Goal: Find specific page/section

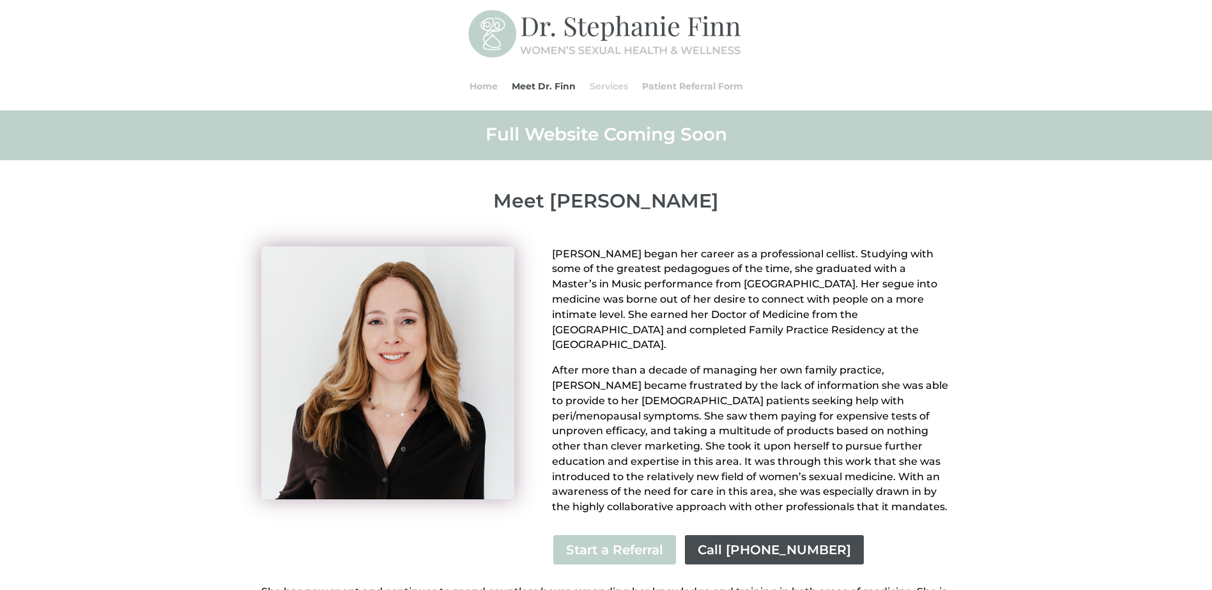
click at [615, 81] on link "Services" at bounding box center [609, 86] width 38 height 49
click at [673, 88] on link "Patient Referral Form" at bounding box center [692, 86] width 101 height 49
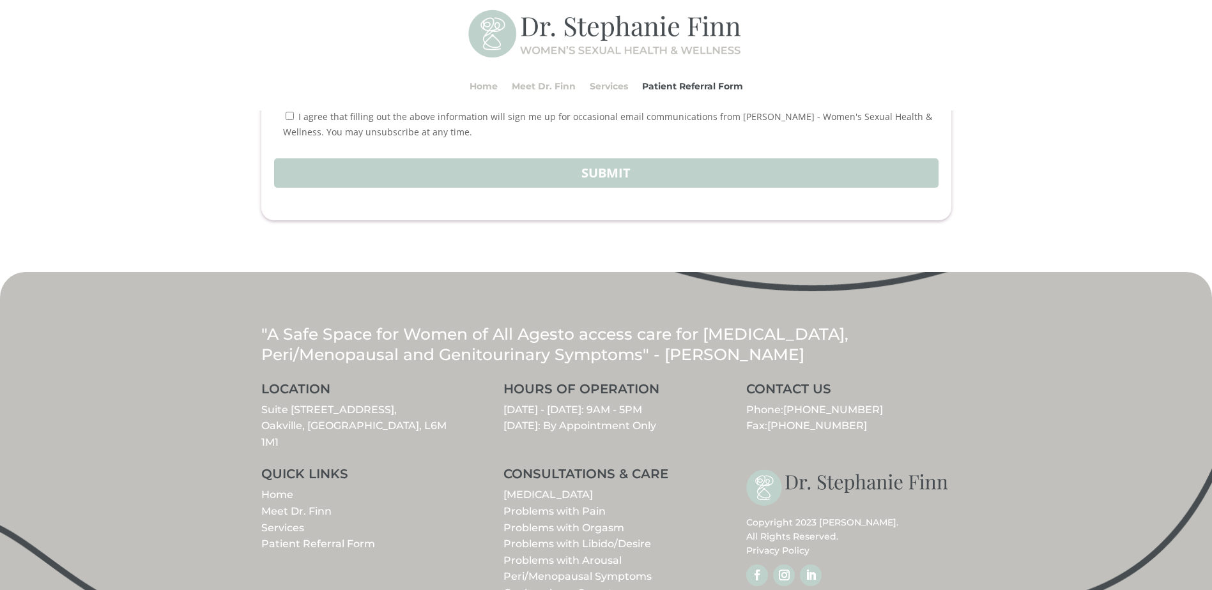
scroll to position [1582, 0]
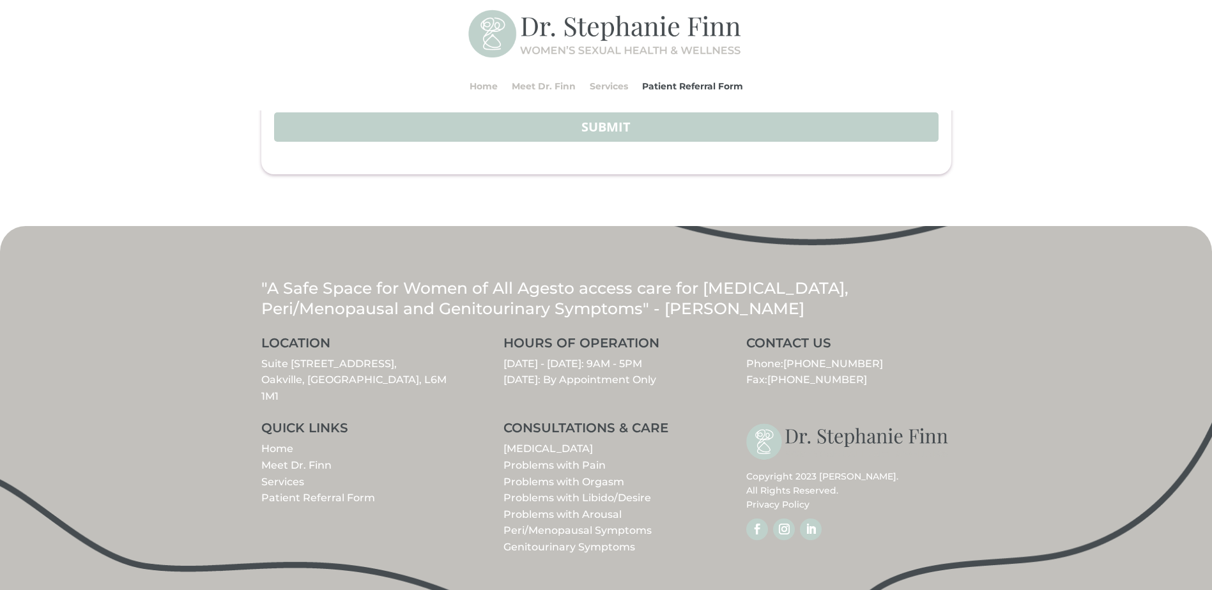
click at [286, 503] on link "Patient Referral Form" at bounding box center [318, 498] width 114 height 12
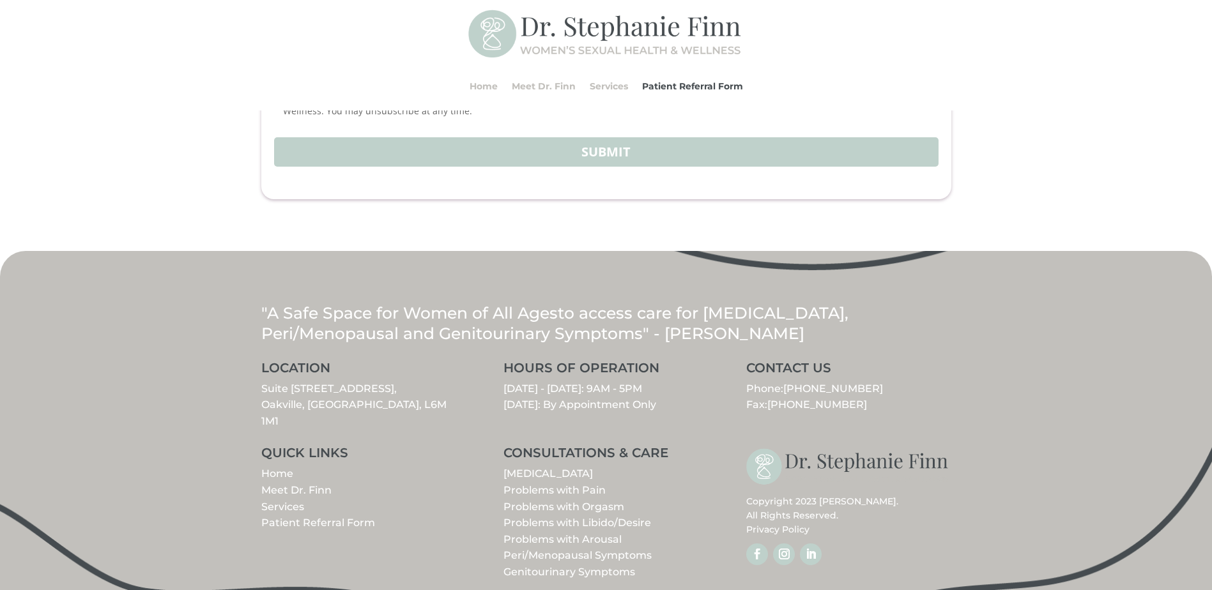
scroll to position [1582, 0]
